Goal: Information Seeking & Learning: Understand process/instructions

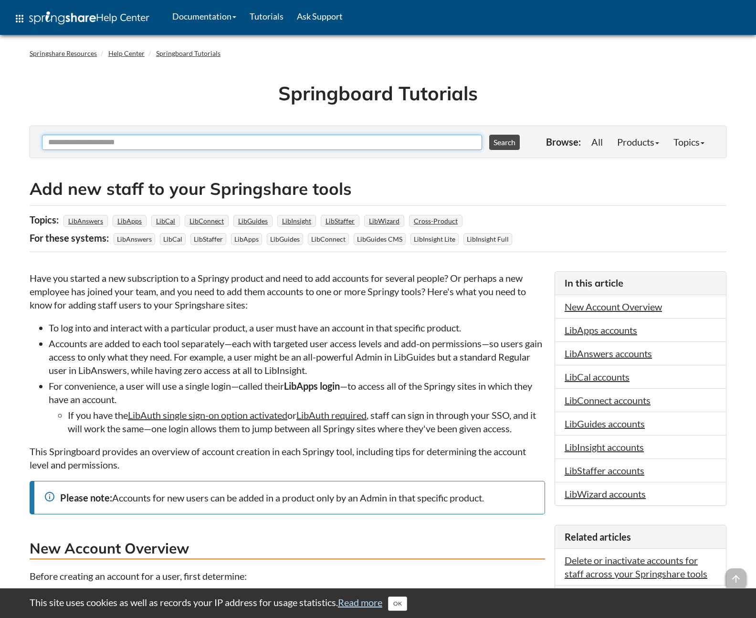
click at [180, 143] on input "Ask Another Question" at bounding box center [262, 142] width 440 height 15
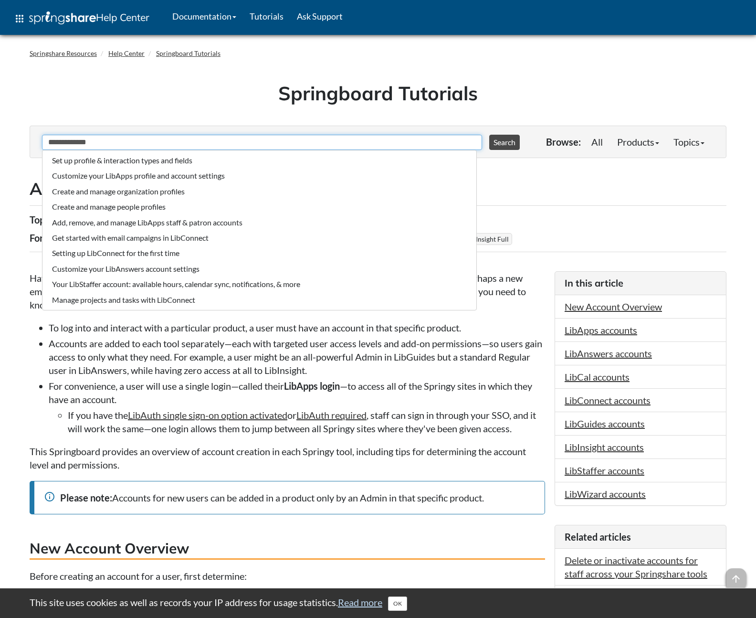
type input "**********"
click at [489, 135] on button "Search" at bounding box center [504, 142] width 31 height 15
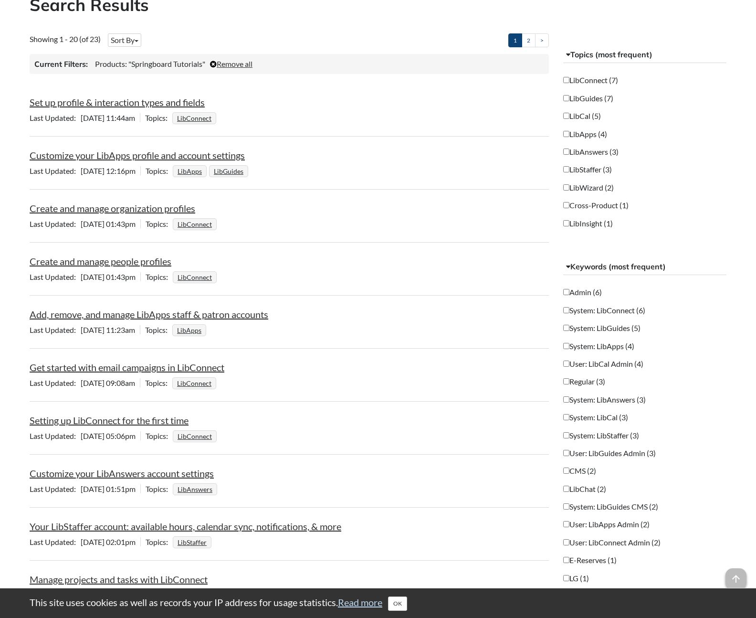
scroll to position [186, 0]
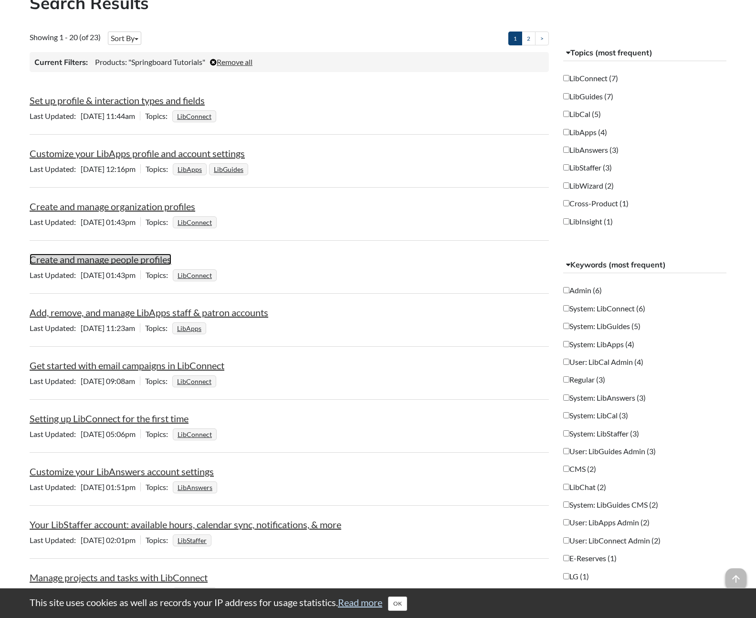
click at [163, 259] on link "Create and manage people profiles" at bounding box center [101, 258] width 142 height 11
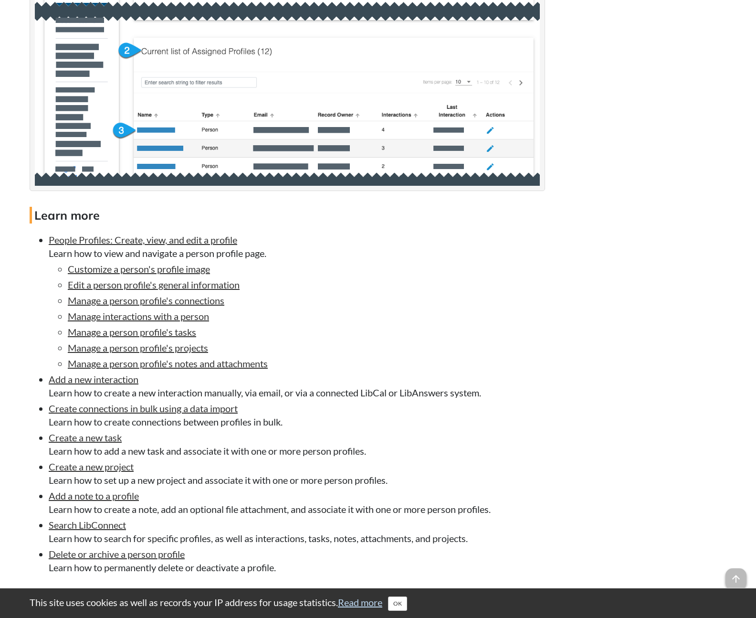
scroll to position [1961, 0]
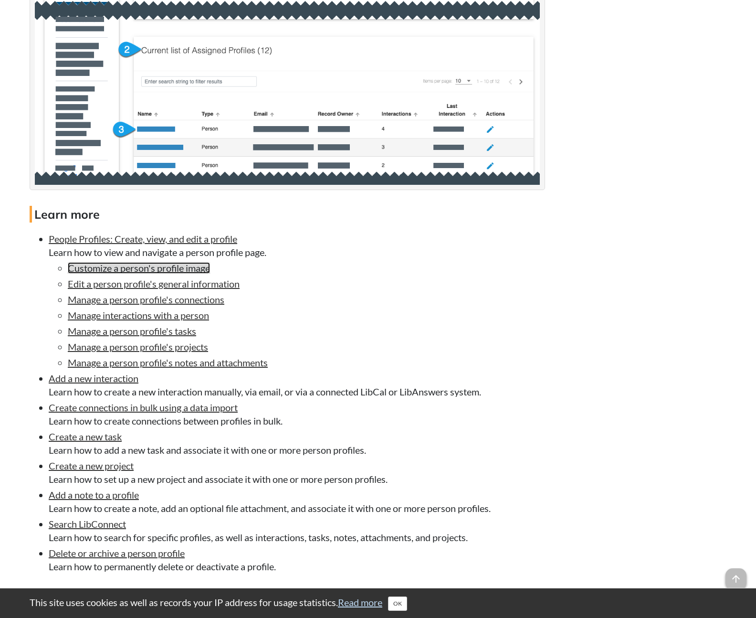
click at [171, 273] on link "Customize a person's profile image" at bounding box center [139, 267] width 142 height 11
